Goal: Navigation & Orientation: Find specific page/section

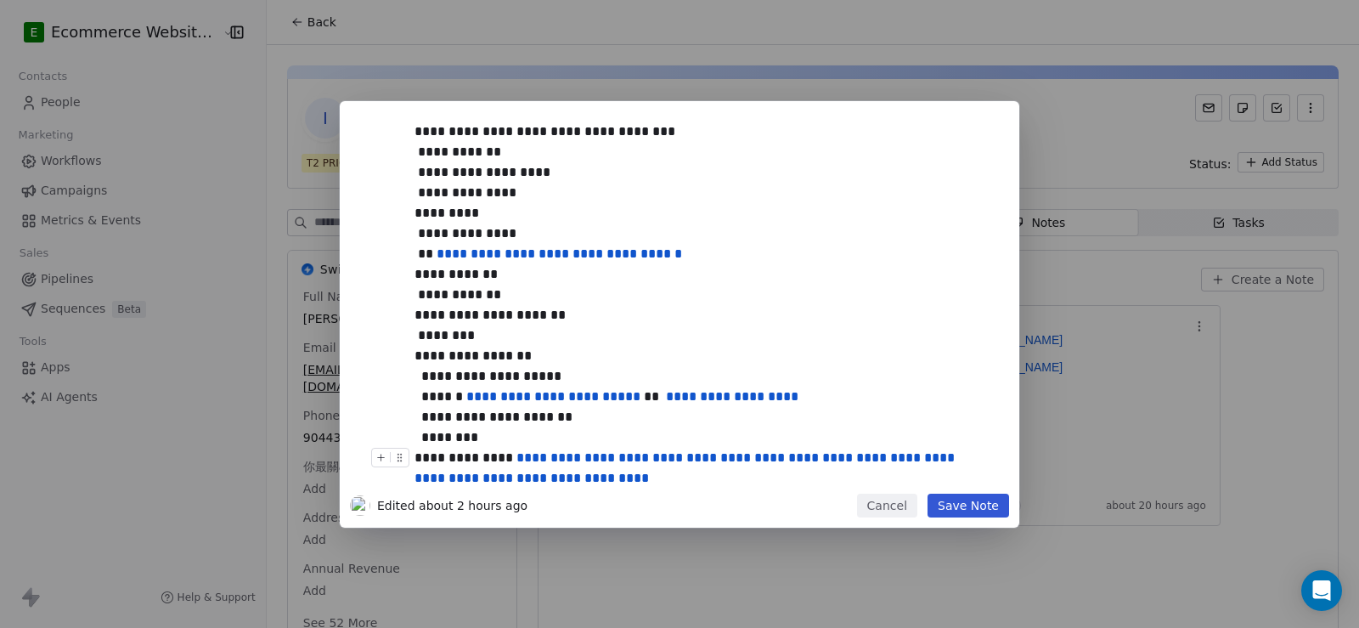
click at [885, 509] on button "Cancel" at bounding box center [887, 505] width 60 height 24
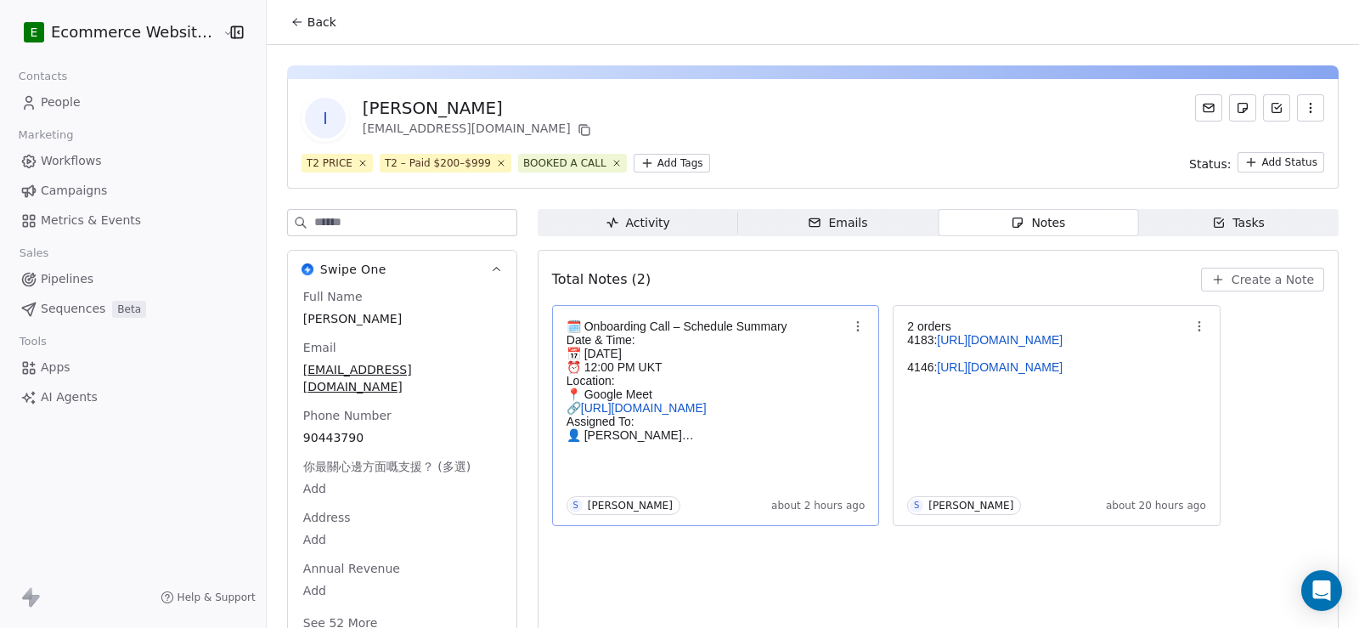
click at [667, 347] on p "📅 [DATE]" at bounding box center [707, 353] width 282 height 14
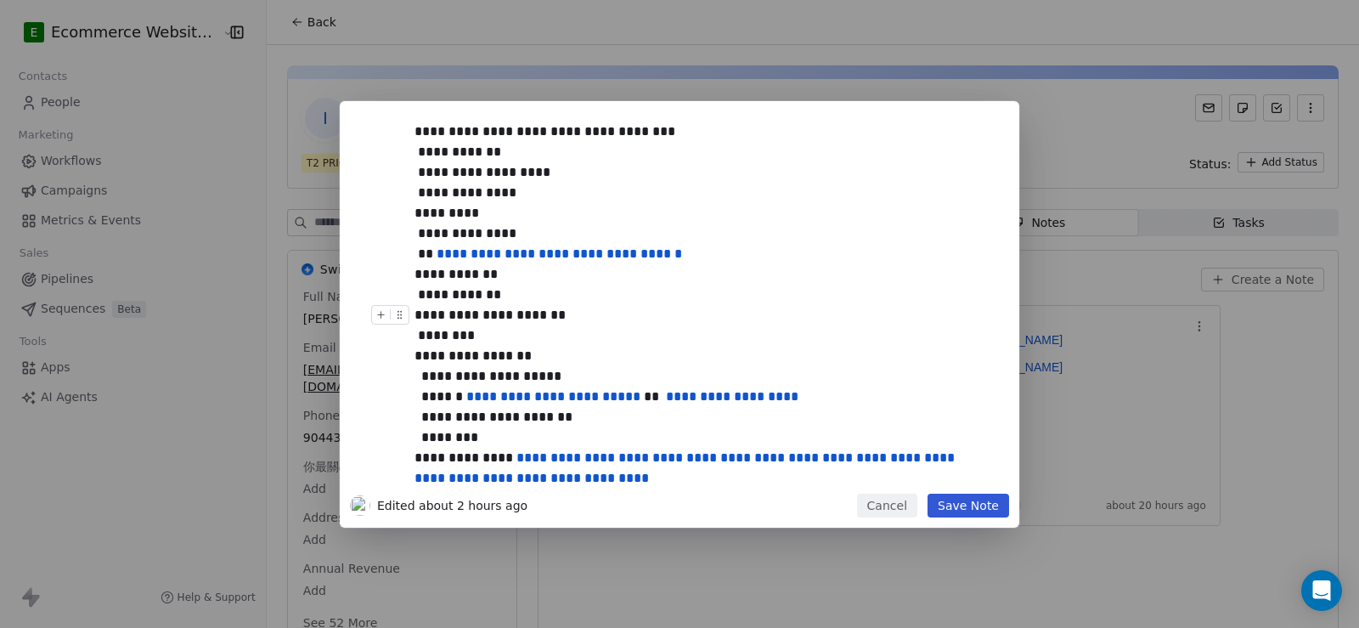
click at [642, 324] on div "**********" at bounding box center [698, 315] width 568 height 20
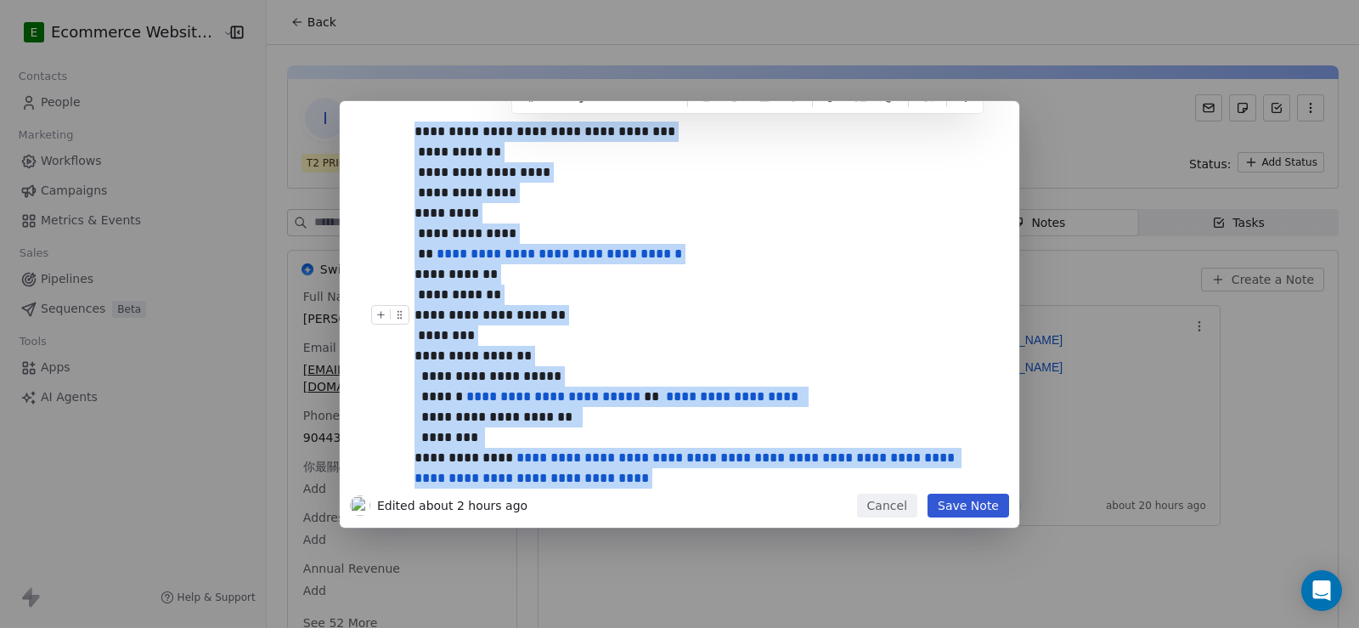
copy div "**********"
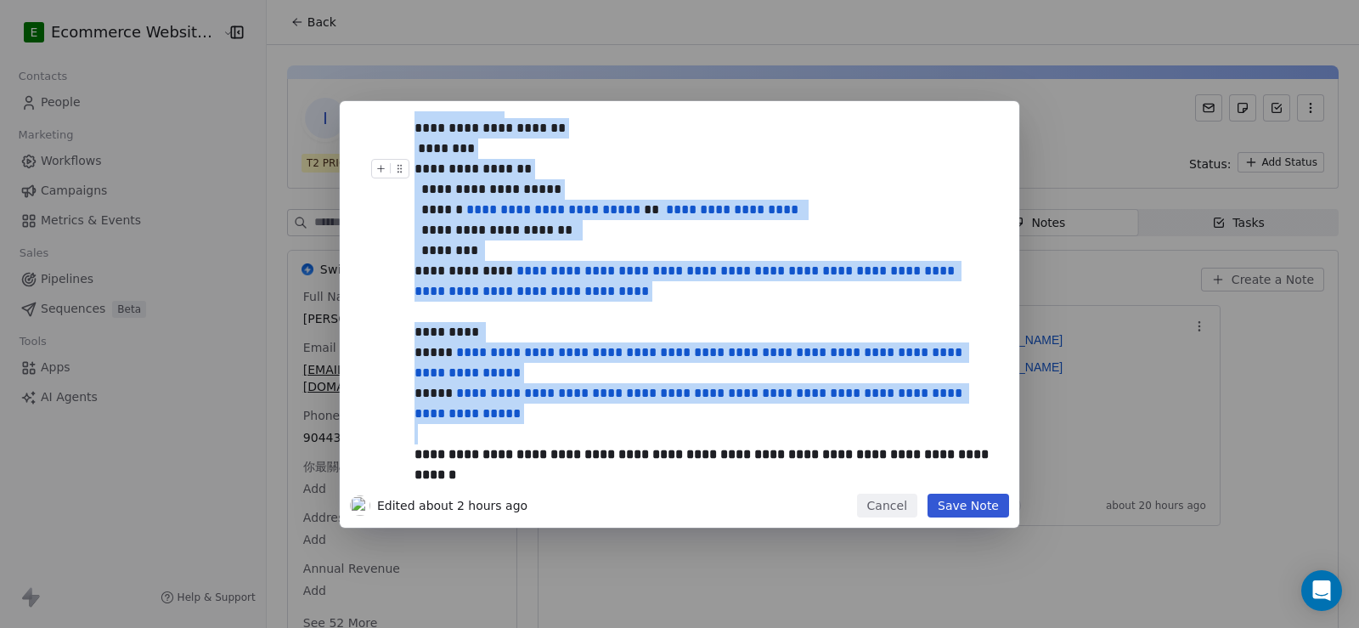
scroll to position [189, 0]
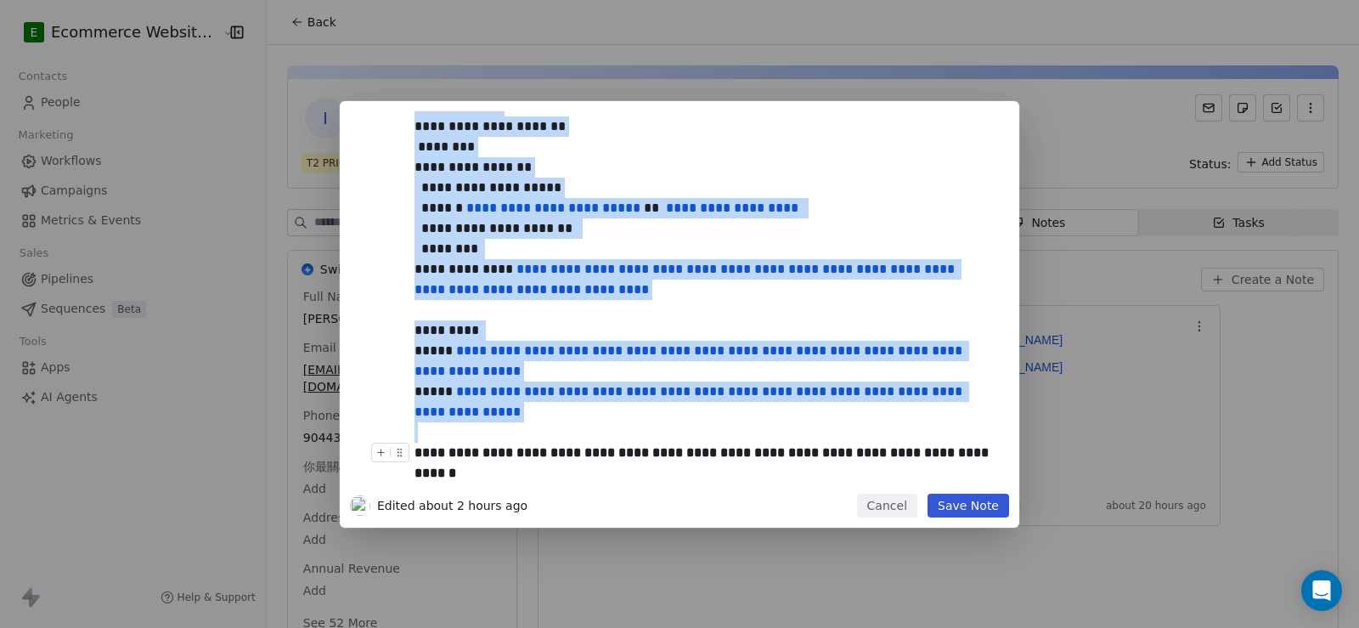
click at [894, 506] on button "Cancel" at bounding box center [887, 505] width 60 height 24
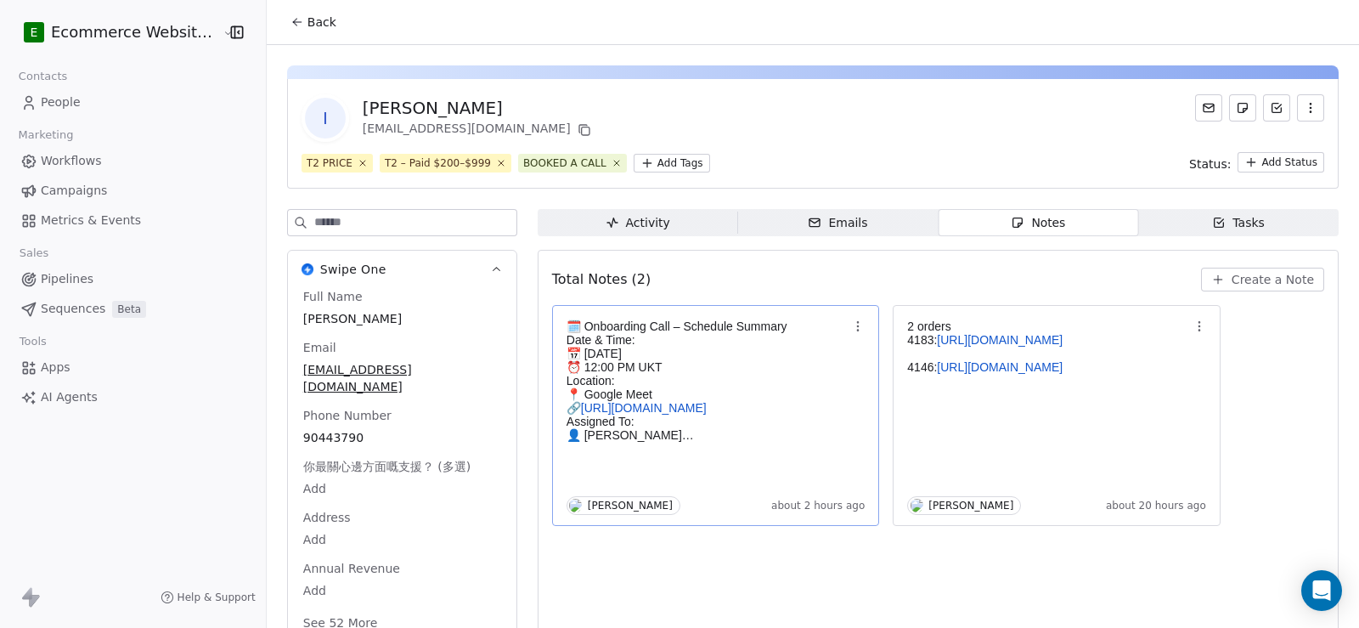
click at [307, 30] on span "Back" at bounding box center [321, 22] width 29 height 17
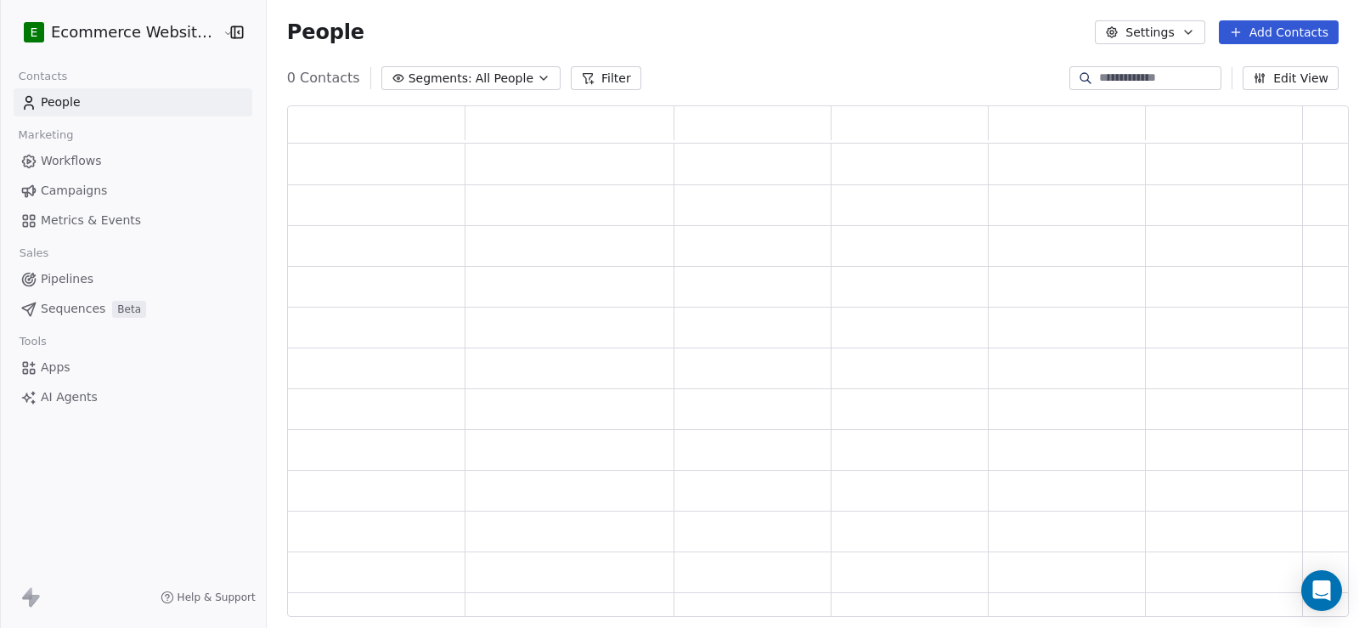
scroll to position [499, 1050]
click at [1100, 82] on input at bounding box center [1158, 78] width 119 height 17
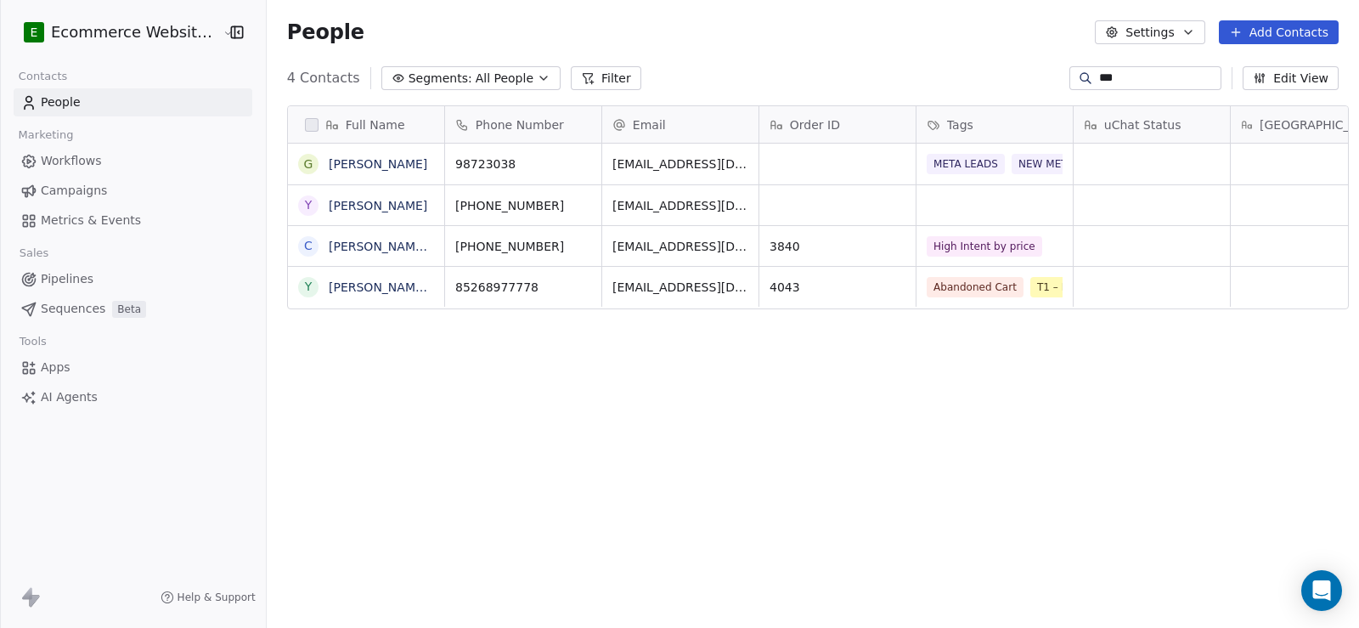
scroll to position [540, 1090]
type input "***"
click at [395, 280] on link "[PERSON_NAME] [PERSON_NAME]" at bounding box center [429, 287] width 201 height 14
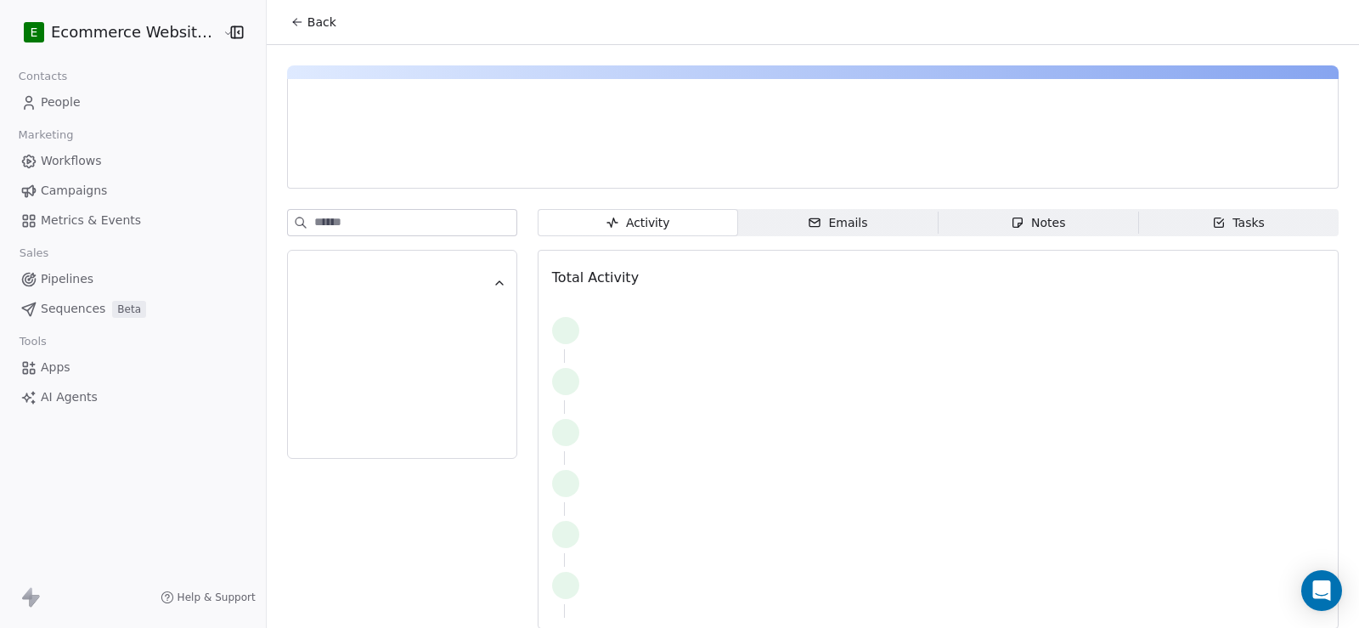
click at [983, 218] on span "Notes Notes" at bounding box center [1037, 222] width 200 height 27
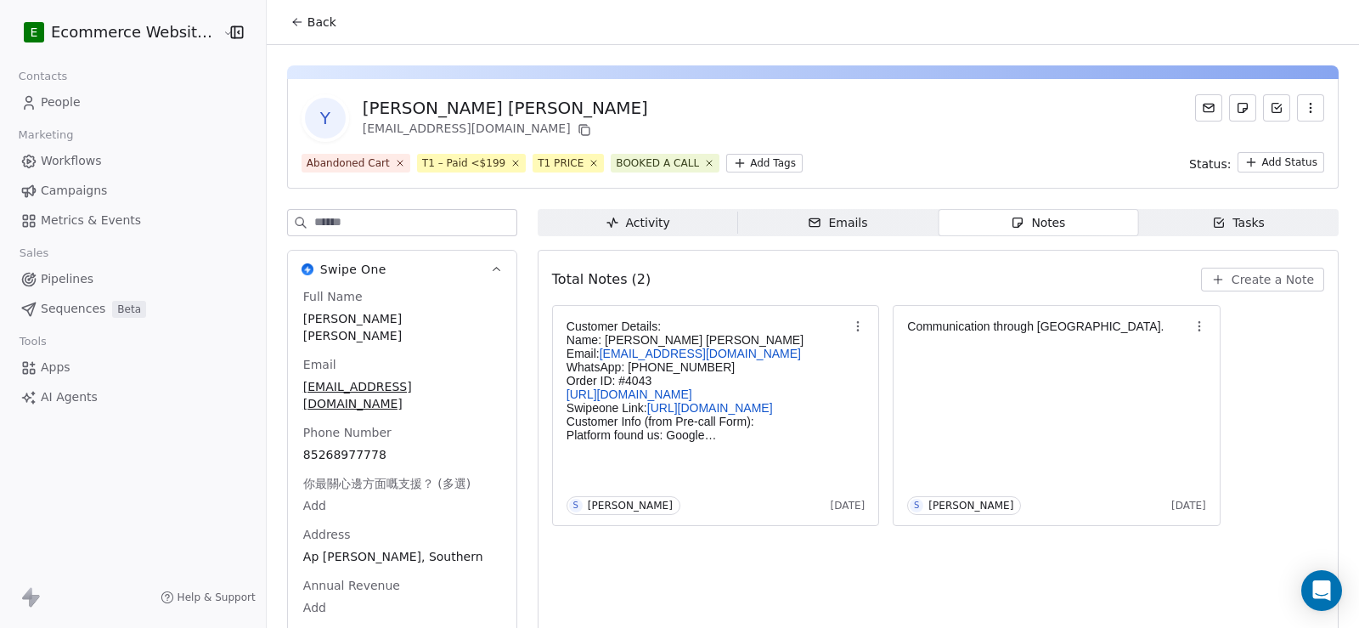
click at [312, 25] on span "Back" at bounding box center [321, 22] width 29 height 17
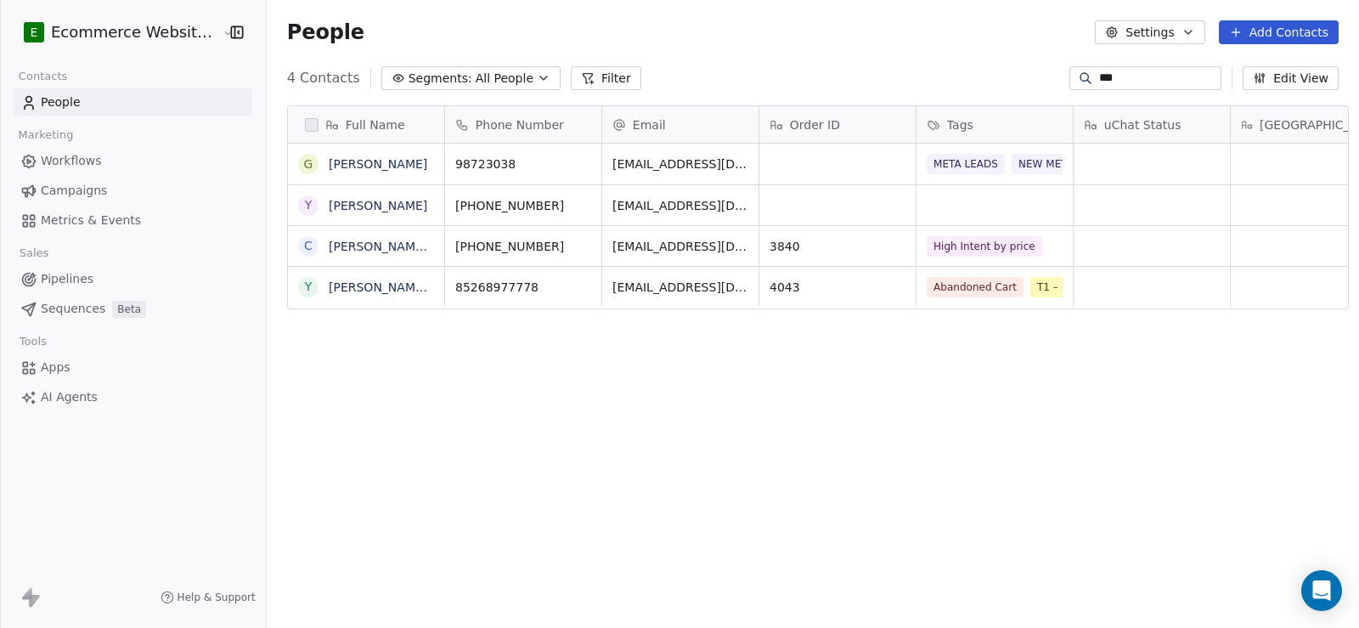
scroll to position [540, 1090]
click at [573, 284] on icon "grid" at bounding box center [580, 285] width 14 height 14
